Goal: Communication & Community: Ask a question

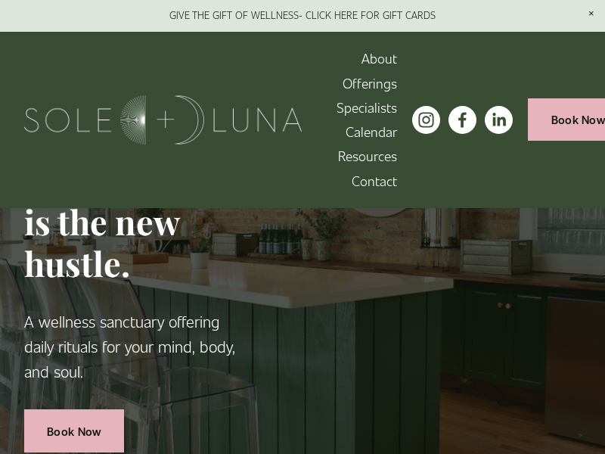
scroll to position [2830, 0]
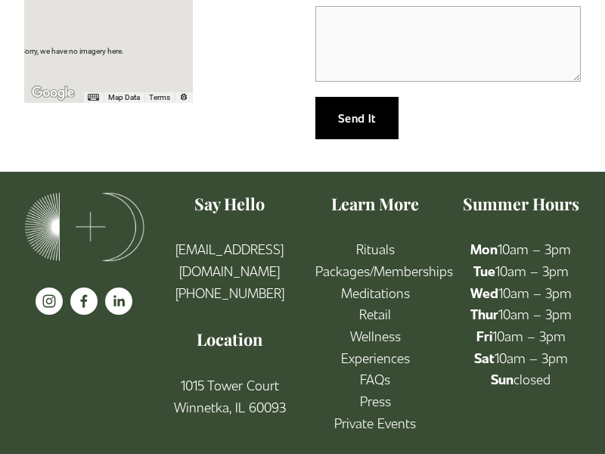
scroll to position [450, 0]
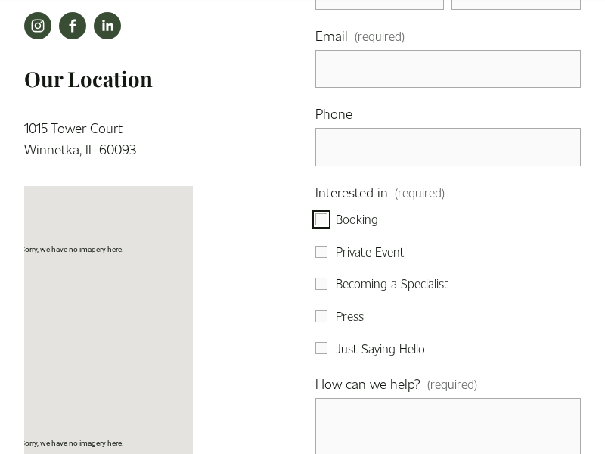
click at [321, 219] on input "Booking" at bounding box center [321, 219] width 12 height 12
checkbox input "true"
click at [321, 251] on input "Private Event" at bounding box center [321, 252] width 12 height 12
checkbox input "true"
click at [321, 284] on input "Becoming a Specialist" at bounding box center [321, 283] width 12 height 12
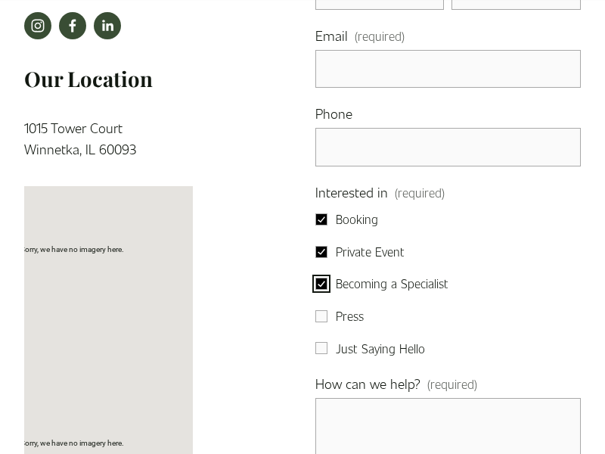
checkbox input "true"
click at [321, 315] on input "Press" at bounding box center [321, 316] width 12 height 12
checkbox input "true"
click at [321, 348] on input "Just Saying Hello" at bounding box center [321, 348] width 12 height 12
checkbox input "true"
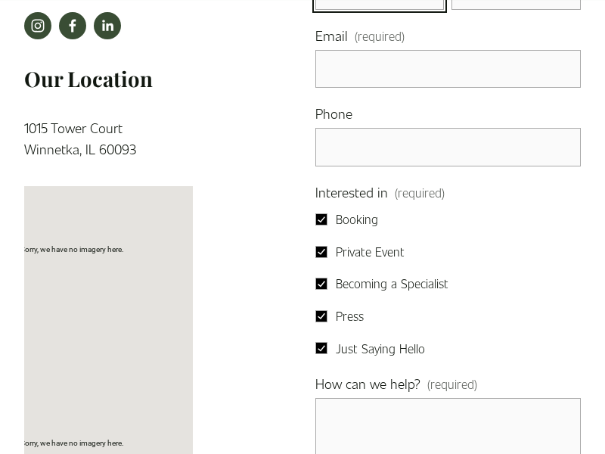
type input "Rick"
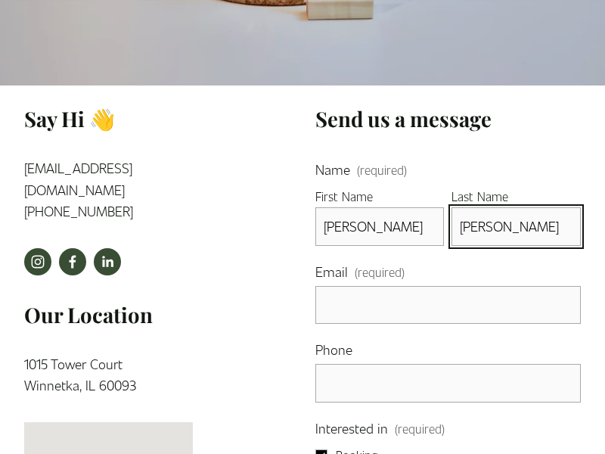
type input "Stephens"
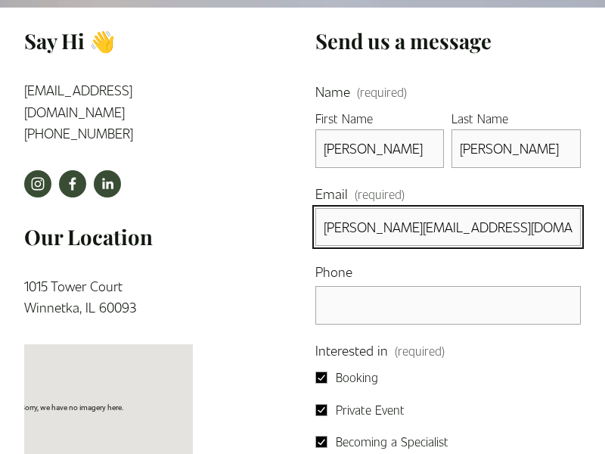
type input "rick-stephens@dominatebanners.com"
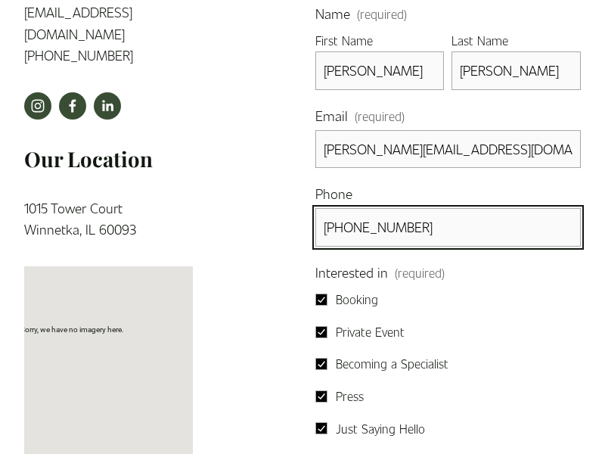
type input "(805) 400-2077"
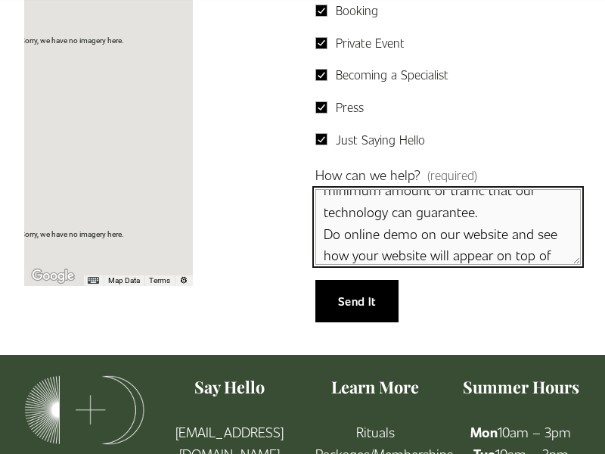
scroll to position [126, 0]
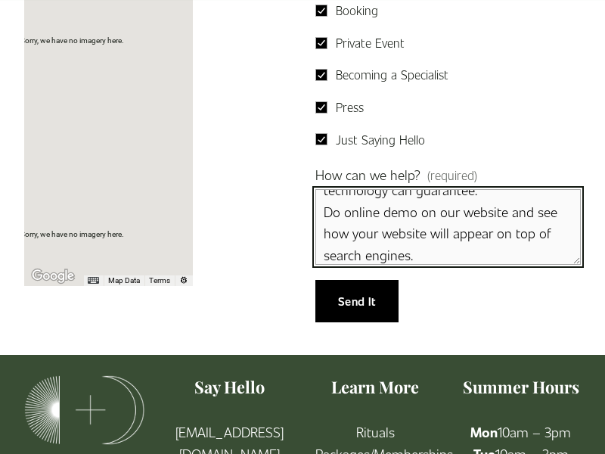
type textarea "We can place your website on top position in search engines without PPC. Just f…"
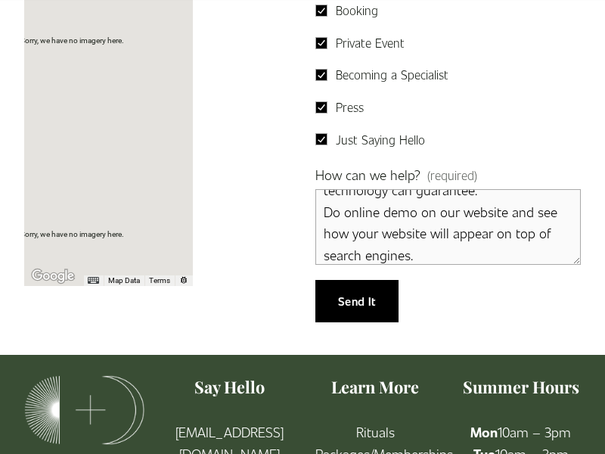
click at [356, 300] on span "Send It" at bounding box center [357, 300] width 38 height 15
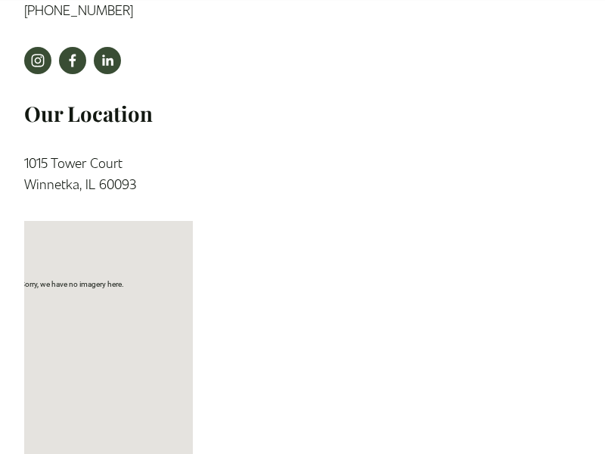
scroll to position [247, 0]
